Goal: Information Seeking & Learning: Learn about a topic

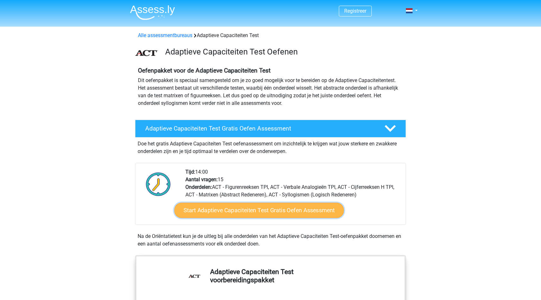
click at [257, 209] on link "Start Adaptieve Capaciteiten Test Gratis Oefen Assessment" at bounding box center [259, 210] width 170 height 15
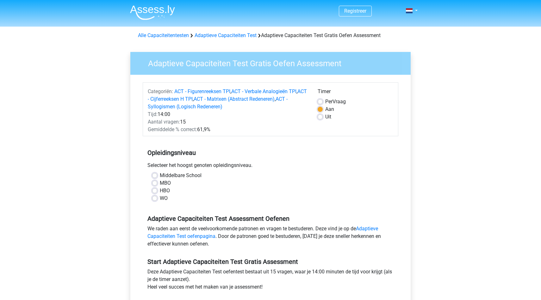
click at [160, 191] on label "HBO" at bounding box center [165, 191] width 10 height 8
click at [156, 191] on input "HBO" at bounding box center [154, 190] width 5 height 6
radio input "true"
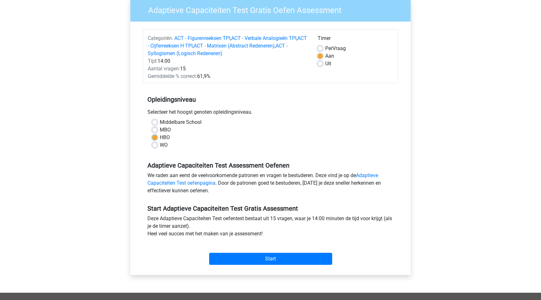
scroll to position [58, 0]
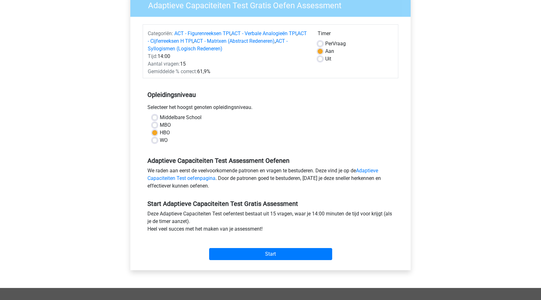
click at [304, 262] on div "Start" at bounding box center [271, 248] width 256 height 27
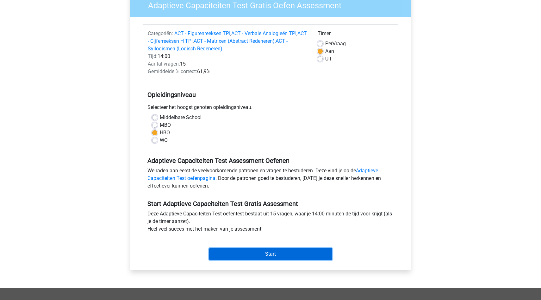
click at [307, 252] on input "Start" at bounding box center [270, 254] width 123 height 12
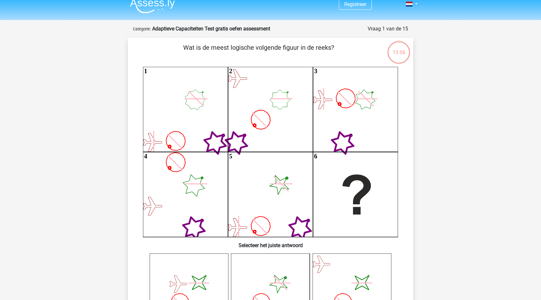
scroll to position [5, 0]
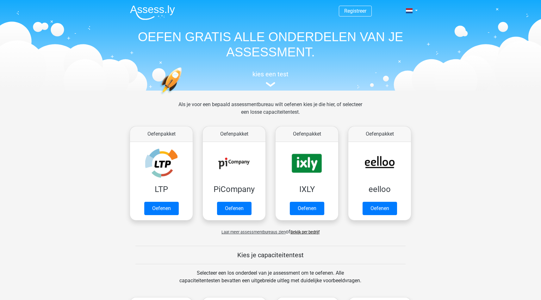
click at [347, 19] on nav "Registreer Nederlands English" at bounding box center [270, 11] width 291 height 21
click at [349, 16] on span "Registreer" at bounding box center [355, 11] width 33 height 11
click at [356, 4] on nav "Registreer Nederlands English" at bounding box center [270, 11] width 291 height 21
click at [354, 10] on link "Registreer" at bounding box center [355, 11] width 22 height 6
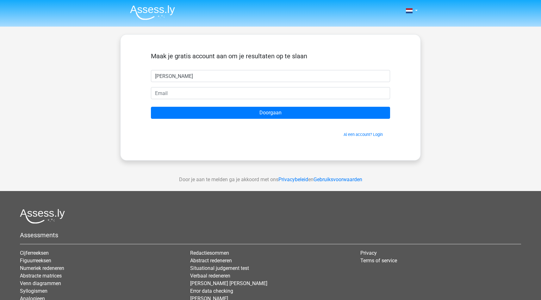
type input "[PERSON_NAME]"
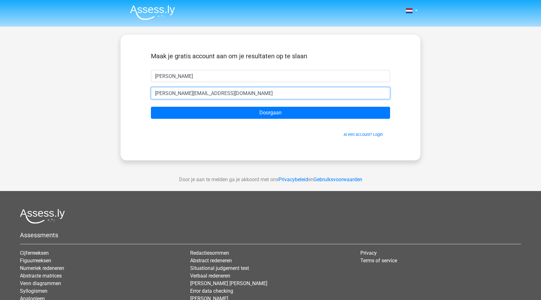
drag, startPoint x: 228, startPoint y: 93, endPoint x: 152, endPoint y: 88, distance: 76.1
click at [152, 88] on input "j.broekhuizen@code14.nl" at bounding box center [270, 93] width 239 height 12
type input "jorian91@gmailc.om"
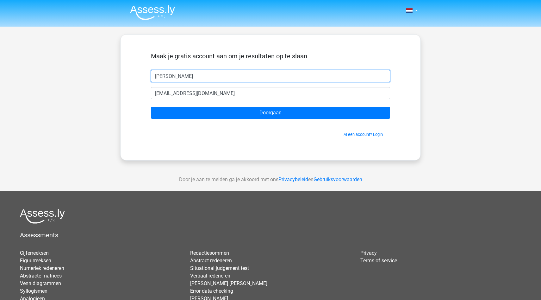
drag, startPoint x: 202, startPoint y: 78, endPoint x: 105, endPoint y: 67, distance: 97.8
click at [105, 67] on div "Nederlands English" at bounding box center [270, 179] width 541 height 358
type input "g"
type input "Gerrit voortman"
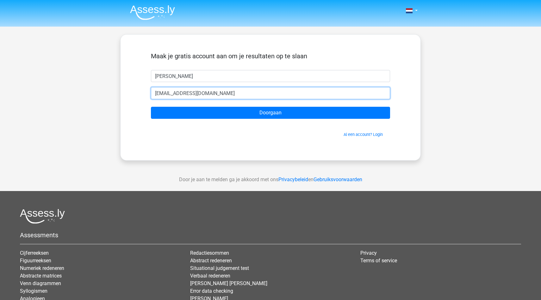
click at [214, 89] on input "jorian91@gmailc.om" at bounding box center [270, 93] width 239 height 12
drag, startPoint x: 214, startPoint y: 90, endPoint x: 121, endPoint y: 90, distance: 93.7
click at [121, 90] on div "Maak je gratis account aan om je resultaten op te slaan Gerrit voortman jorian9…" at bounding box center [270, 97] width 301 height 126
type input "jorian91@gmail.com"
click at [151, 107] on input "Doorgaan" at bounding box center [270, 113] width 239 height 12
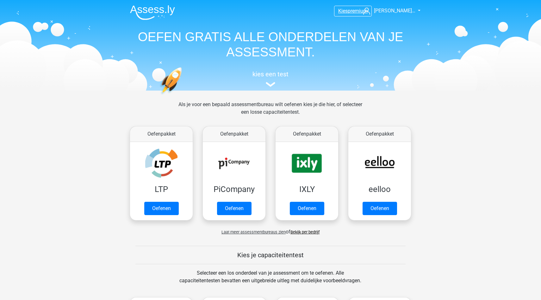
click at [354, 13] on span "premium" at bounding box center [358, 11] width 20 height 6
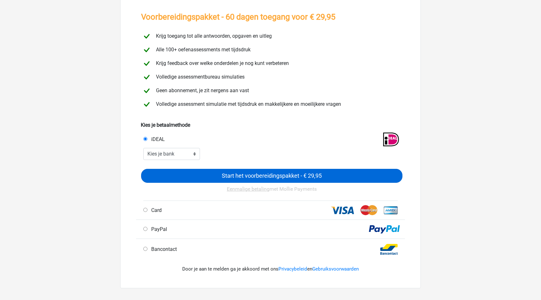
scroll to position [47, 0]
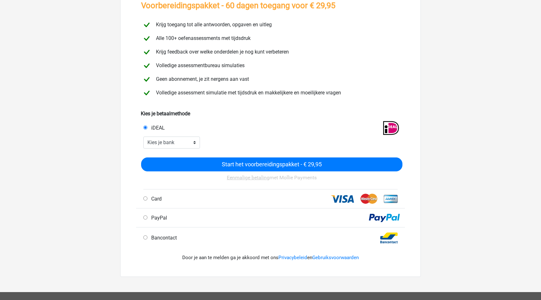
click at [159, 221] on label "PayPal" at bounding box center [158, 218] width 18 height 8
click at [147, 219] on input "PayPal" at bounding box center [145, 217] width 4 height 4
radio input "true"
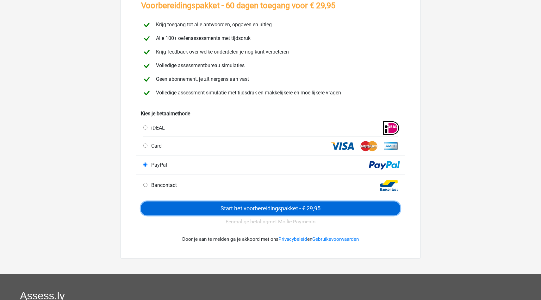
click at [166, 208] on input "Start het voorbereidingspakket - € 29,95" at bounding box center [270, 208] width 259 height 14
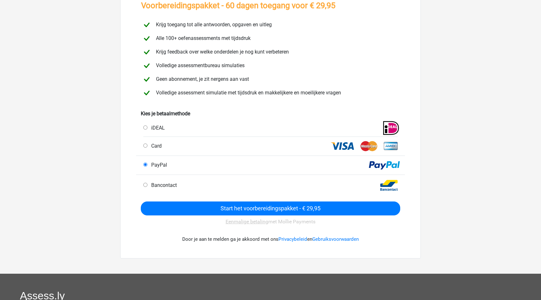
click at [149, 124] on label "iDEAL" at bounding box center [157, 128] width 16 height 8
click at [147, 125] on input "iDEAL" at bounding box center [145, 127] width 4 height 4
radio input "true"
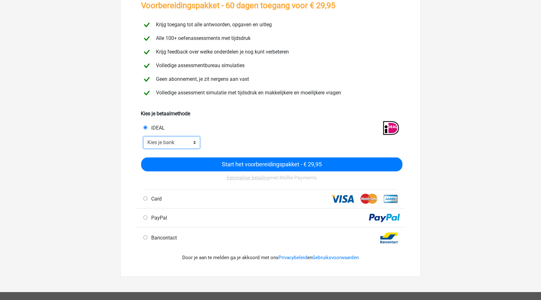
click at [188, 144] on select "Kies je bank ABN AMRO ING Rabobank ASN Bank bunq Knab N26 NN Regiobank Revolut …" at bounding box center [171, 142] width 57 height 12
select select "ideal_ABNANL2A"
click at [143, 136] on select "Kies je bank ABN AMRO ING Rabobank ASN Bank bunq Knab N26 NN Regiobank Revolut …" at bounding box center [171, 142] width 57 height 12
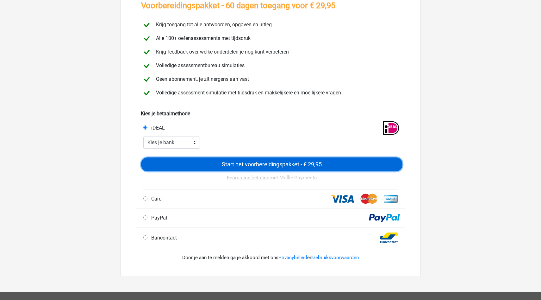
click at [239, 167] on input "Start het voorbereidingspakket - € 29,95" at bounding box center [271, 164] width 261 height 14
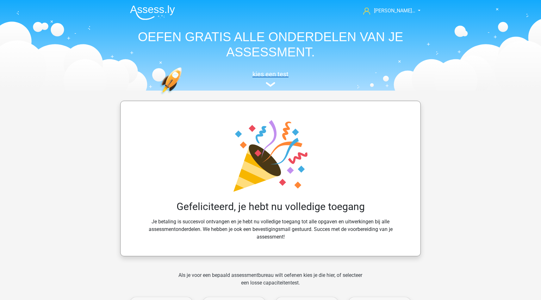
click at [267, 71] on h5 "kies een test" at bounding box center [270, 74] width 291 height 8
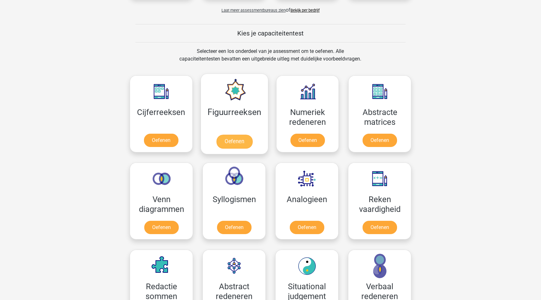
scroll to position [381, 0]
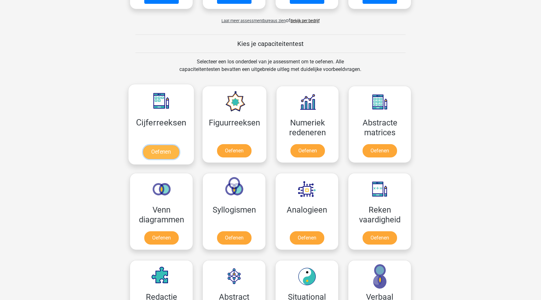
click at [162, 147] on link "Oefenen" at bounding box center [161, 152] width 36 height 14
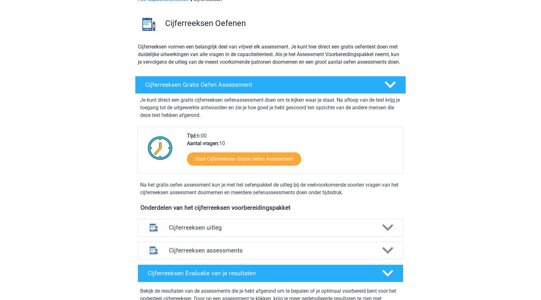
scroll to position [75, 0]
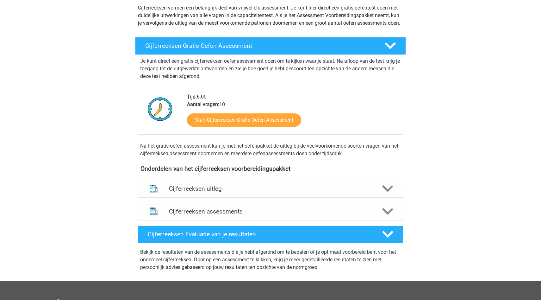
click at [215, 191] on div "Cijferreeksen uitleg" at bounding box center [271, 189] width 266 height 18
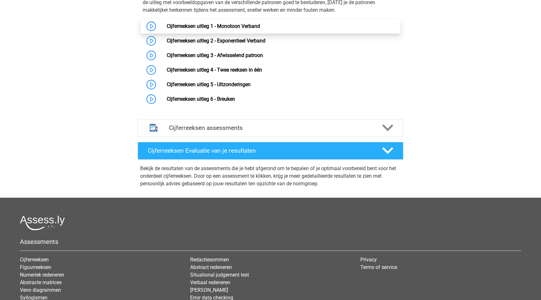
scroll to position [314, 0]
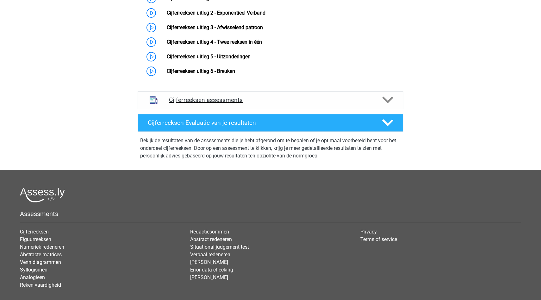
click at [193, 103] on h4 "Cijferreeksen assessments" at bounding box center [270, 99] width 203 height 7
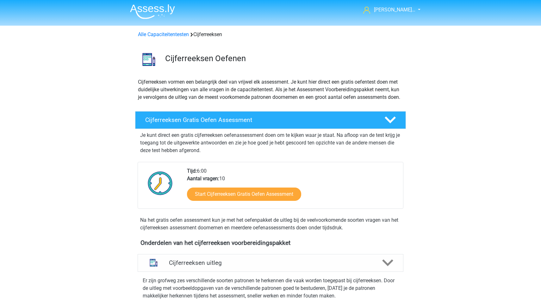
scroll to position [0, 0]
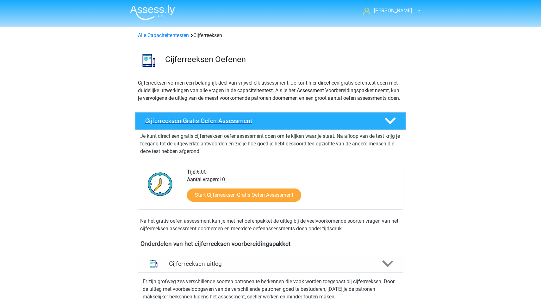
click at [390, 124] on polygon at bounding box center [390, 120] width 11 height 7
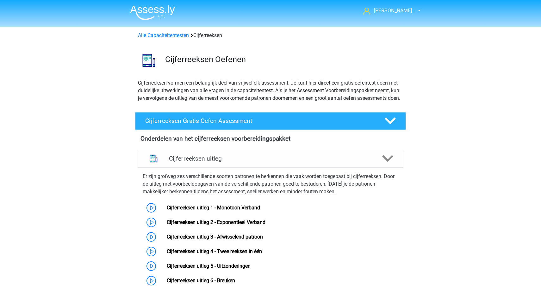
click at [389, 164] on icon at bounding box center [387, 158] width 11 height 11
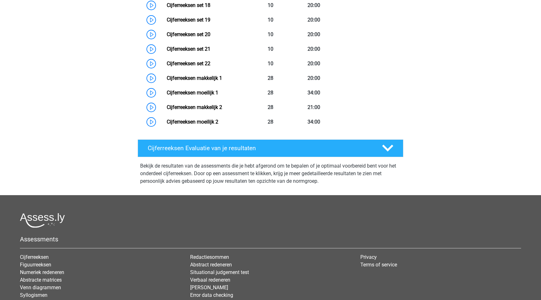
scroll to position [455, 0]
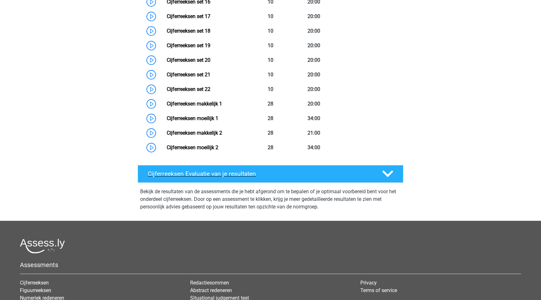
click at [391, 179] on icon at bounding box center [387, 173] width 11 height 11
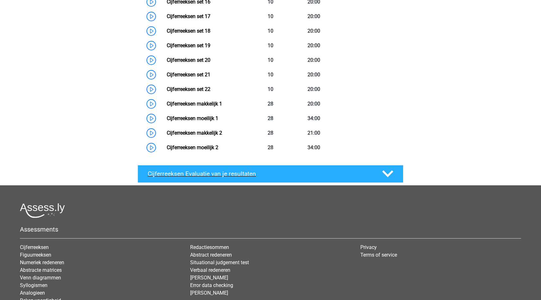
click at [391, 179] on icon at bounding box center [387, 173] width 11 height 11
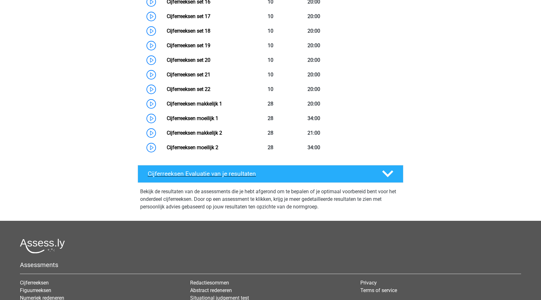
click at [391, 179] on icon at bounding box center [387, 173] width 11 height 11
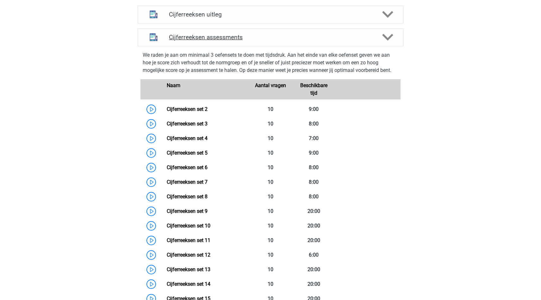
scroll to position [146, 0]
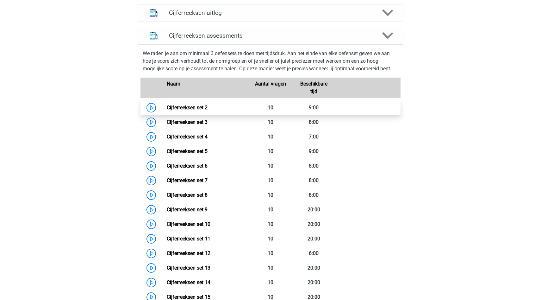
click at [208, 110] on link "Cijferreeksen set 2" at bounding box center [187, 107] width 41 height 6
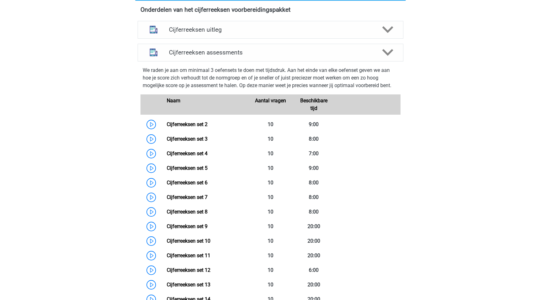
scroll to position [119, 0]
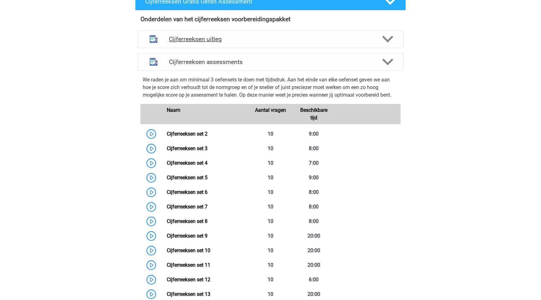
click at [177, 43] on h4 "Cijferreeksen uitleg" at bounding box center [270, 38] width 203 height 7
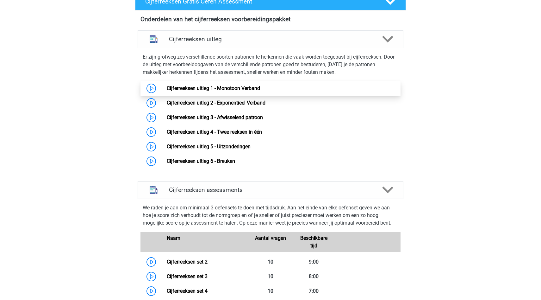
click at [247, 91] on link "Cijferreeksen uitleg 1 - Monotoon Verband" at bounding box center [213, 88] width 93 height 6
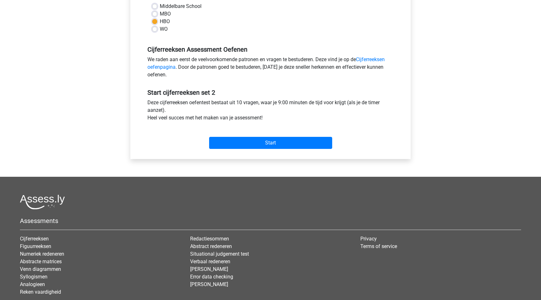
scroll to position [176, 0]
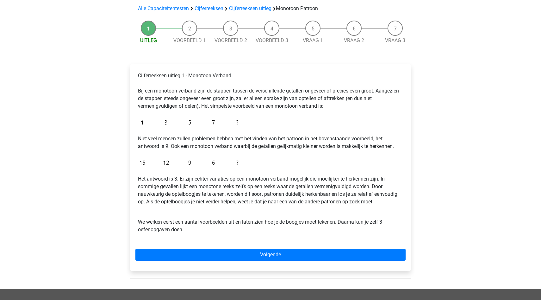
scroll to position [52, 0]
